Goal: Task Accomplishment & Management: Use online tool/utility

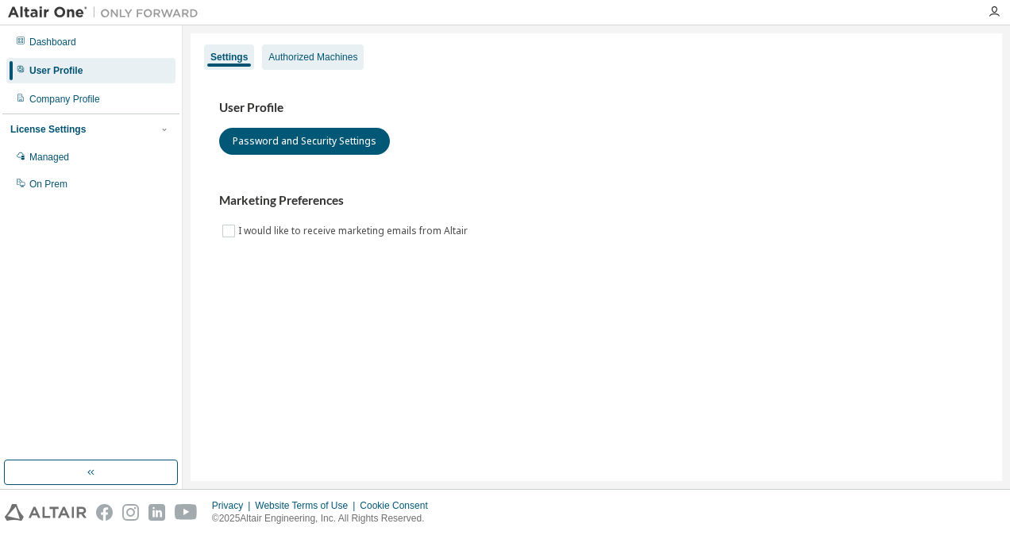
click at [337, 53] on div "Authorized Machines" at bounding box center [312, 57] width 89 height 13
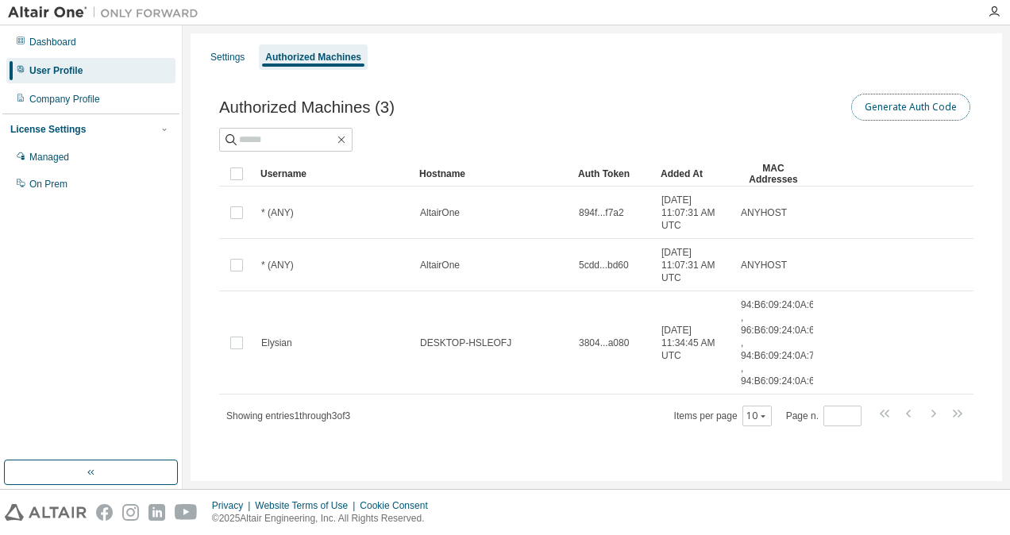
click at [925, 102] on button "Generate Auth Code" at bounding box center [910, 107] width 119 height 27
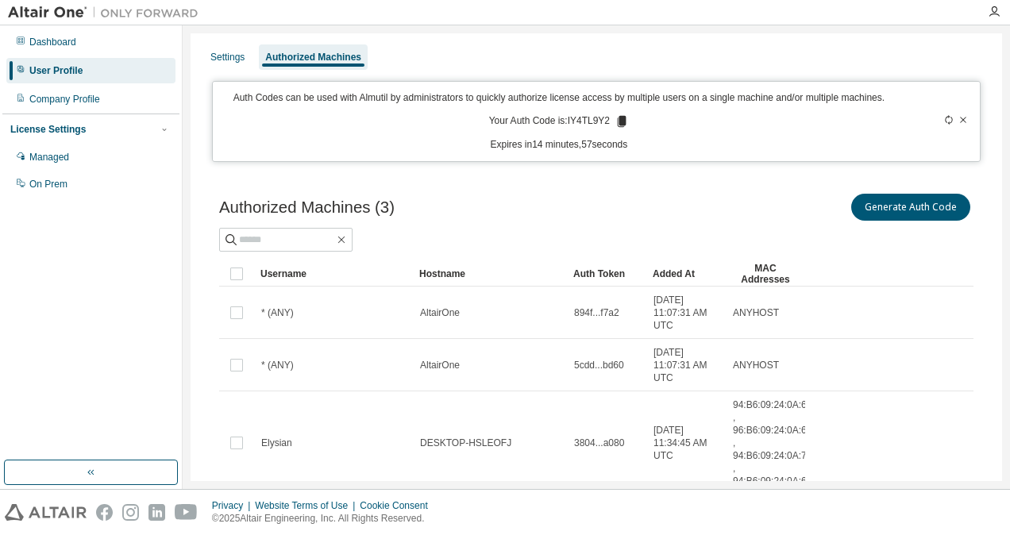
click at [617, 121] on icon at bounding box center [621, 121] width 9 height 11
